Goal: Task Accomplishment & Management: Manage account settings

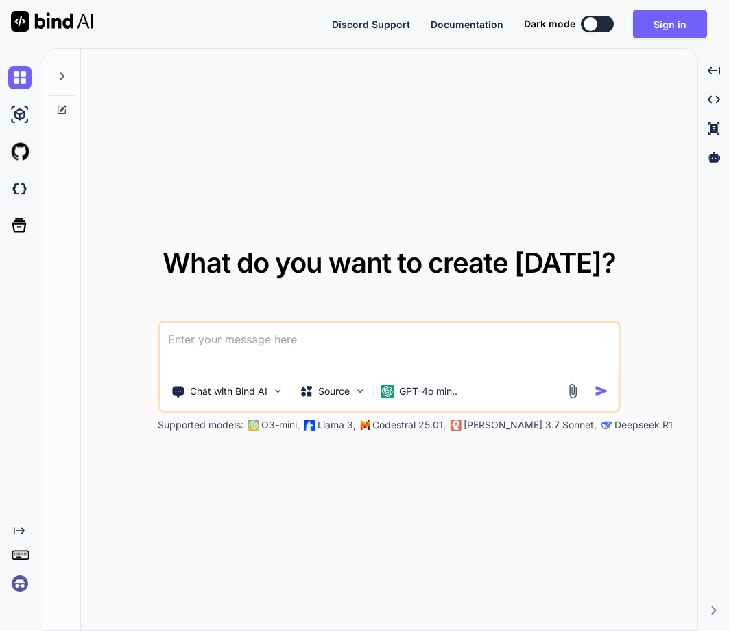
click at [23, 581] on img at bounding box center [19, 583] width 23 height 23
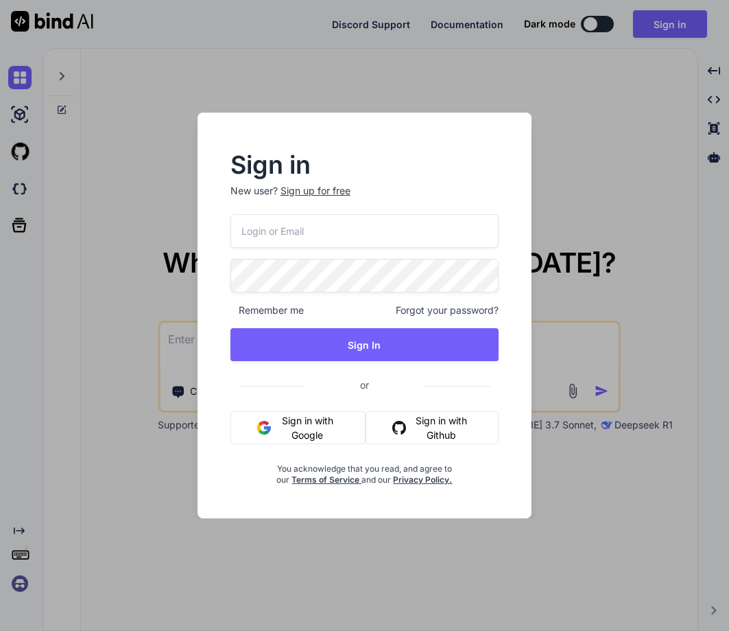
click at [290, 222] on input "email" at bounding box center [365, 231] width 268 height 34
paste input "[PERSON_NAME][EMAIL_ADDRESS][DOMAIN_NAME]"
type input "[PERSON_NAME][EMAIL_ADDRESS][DOMAIN_NAME]"
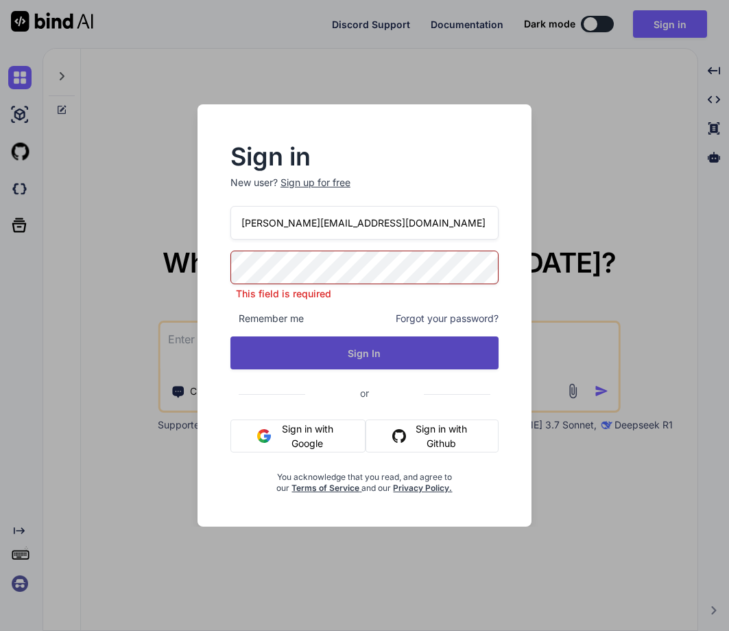
click at [369, 365] on div "[PERSON_NAME][EMAIL_ADDRESS][DOMAIN_NAME] This field is required Remember me Fo…" at bounding box center [365, 350] width 268 height 288
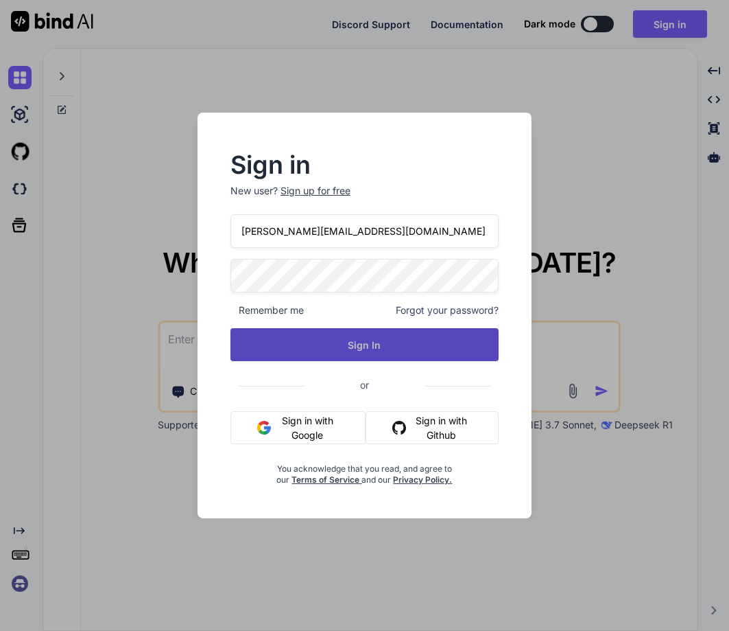
click at [355, 343] on button "Sign In" at bounding box center [365, 344] width 268 height 33
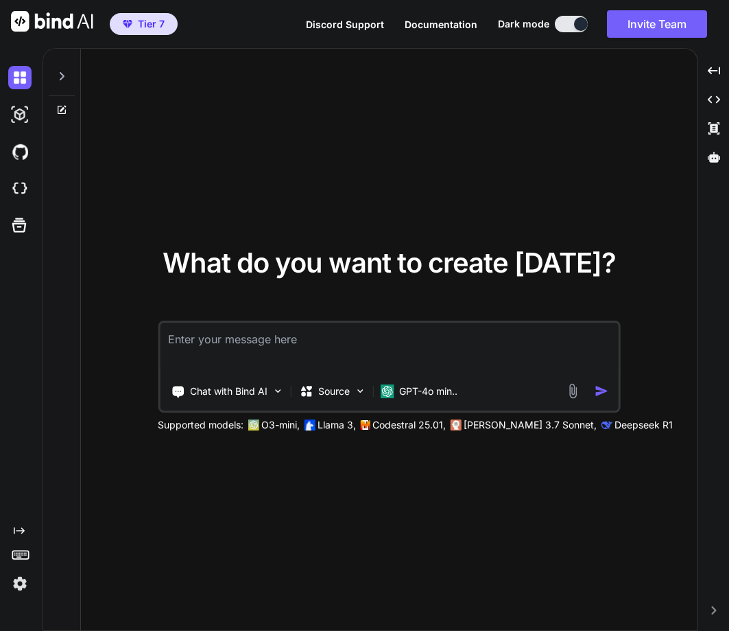
type textarea "x"
click at [16, 583] on img at bounding box center [19, 583] width 23 height 23
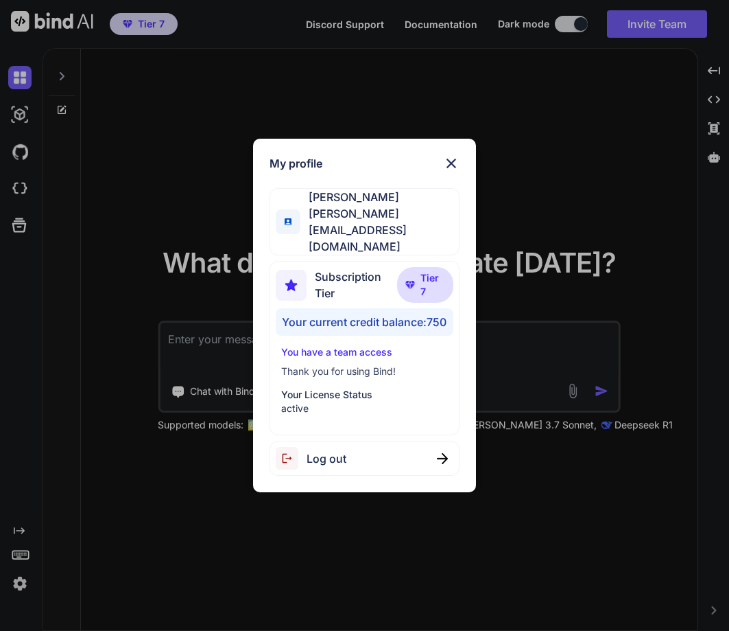
click at [270, 570] on div "My profile [PERSON_NAME] [PERSON_NAME][EMAIL_ADDRESS][DOMAIN_NAME] Subscription…" at bounding box center [364, 315] width 729 height 631
